Goal: Task Accomplishment & Management: Complete application form

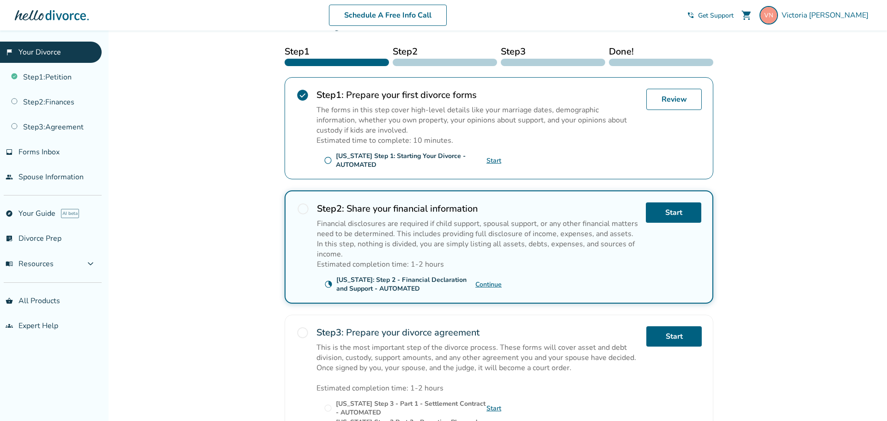
scroll to position [192, 0]
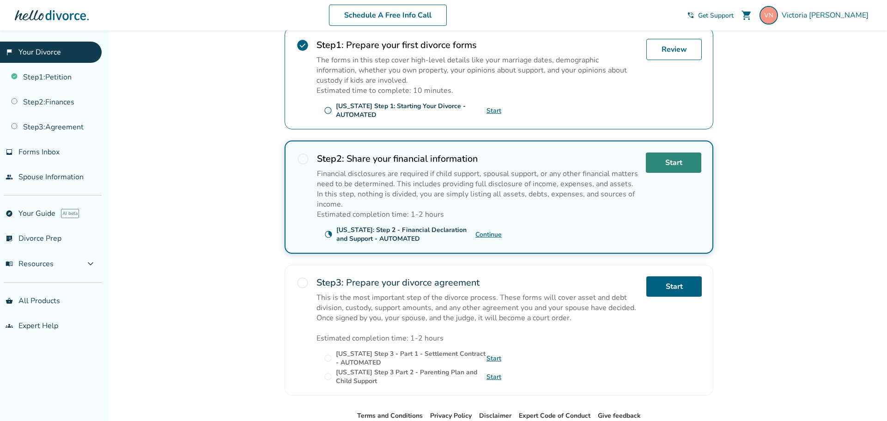
click at [679, 167] on link "Start" at bounding box center [673, 162] width 55 height 20
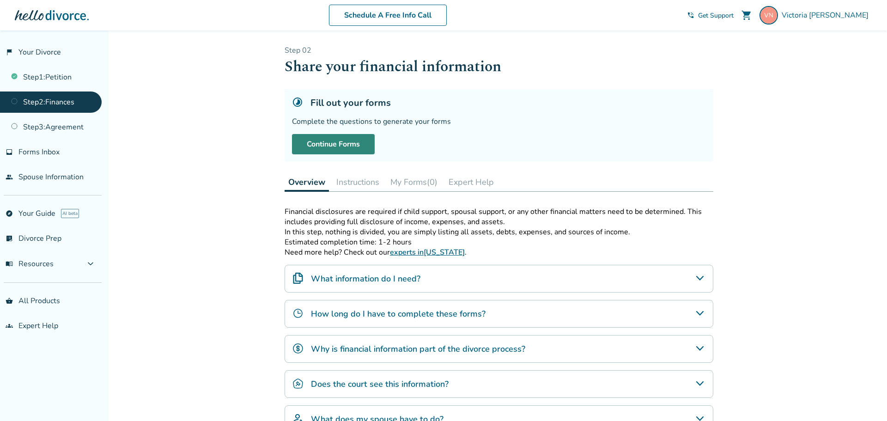
click at [318, 139] on link "Continue Forms" at bounding box center [333, 144] width 83 height 20
